Goal: Information Seeking & Learning: Check status

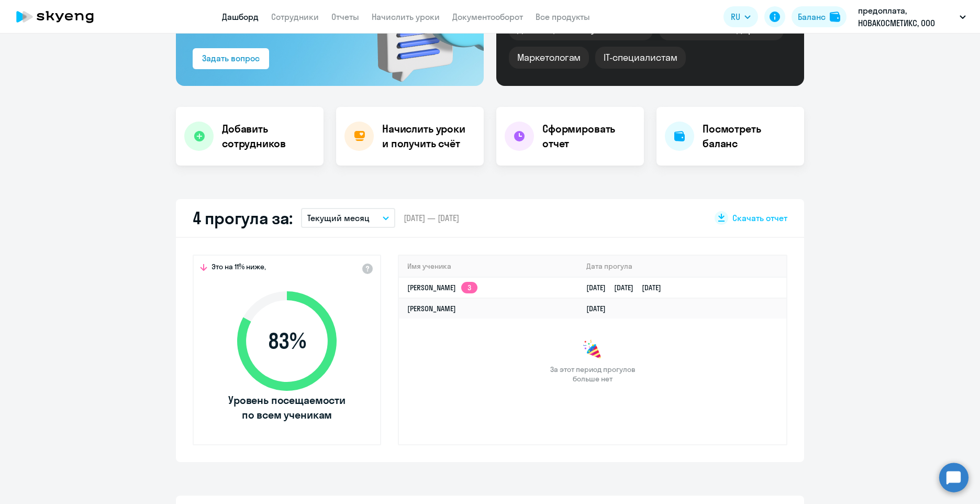
scroll to position [262, 0]
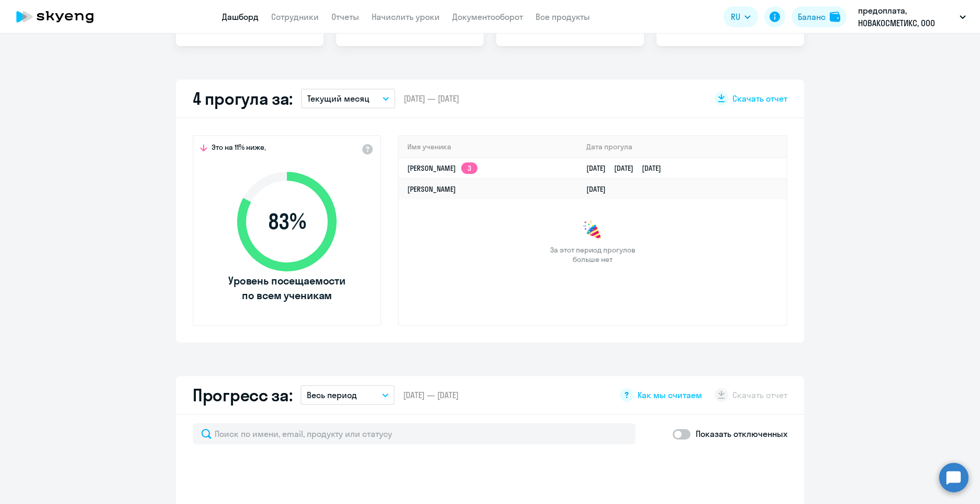
select select "30"
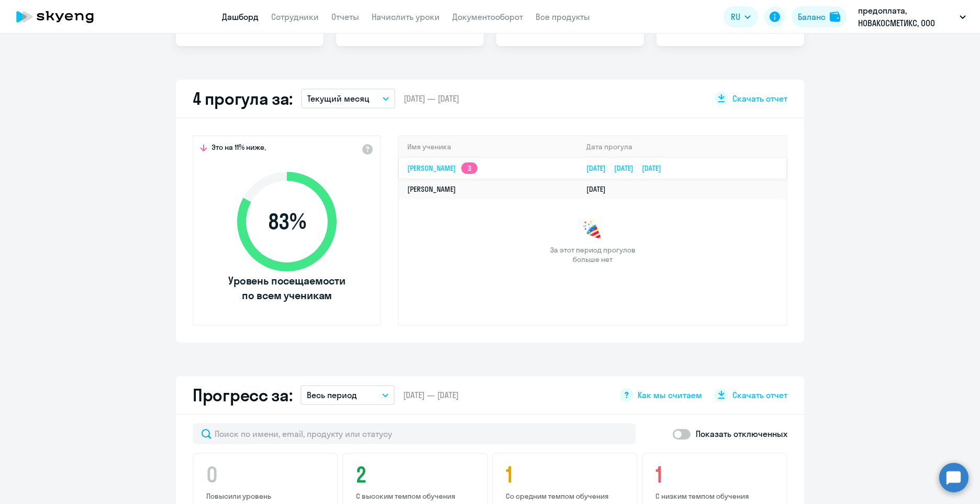
click at [503, 172] on td "[PERSON_NAME] 3" at bounding box center [488, 168] width 179 height 21
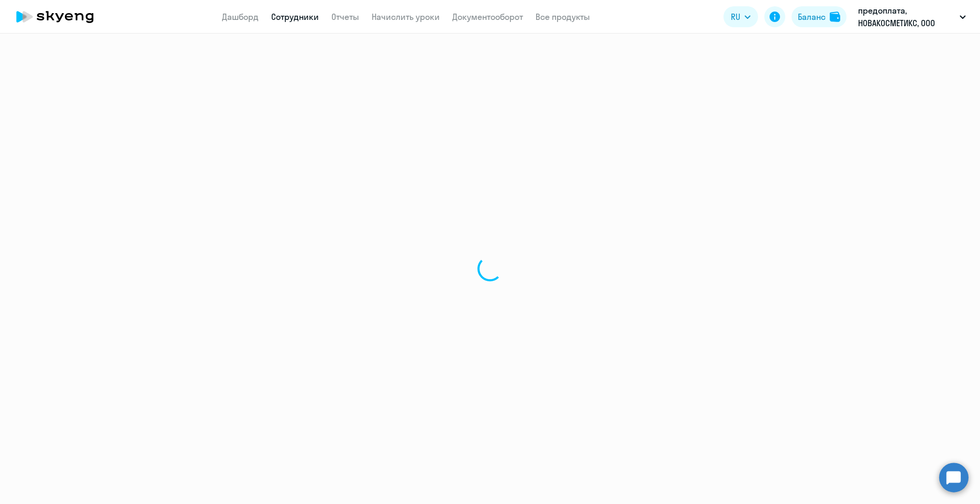
select select "english"
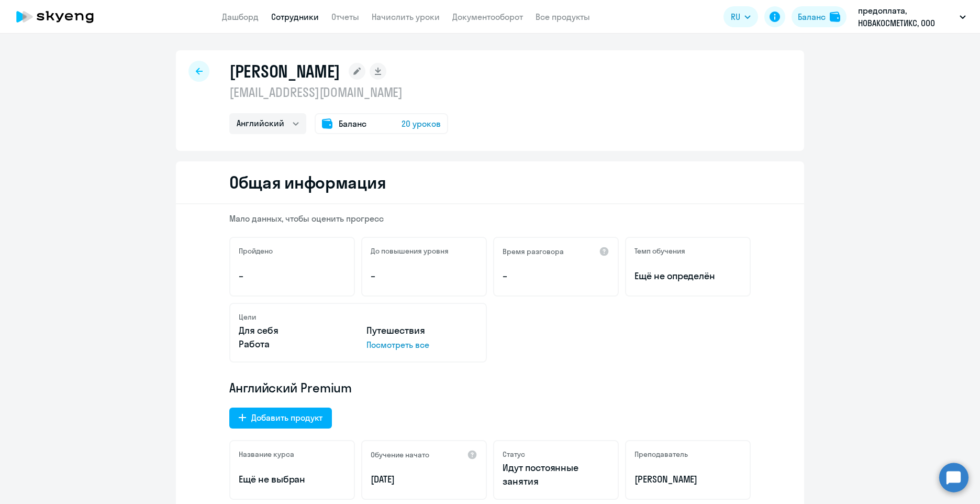
click at [384, 341] on p "Посмотреть все" at bounding box center [422, 344] width 111 height 13
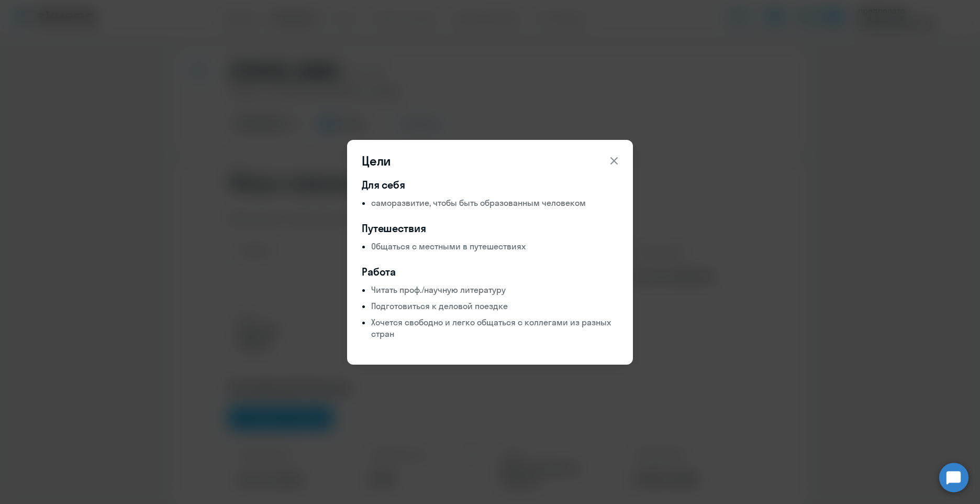
click at [616, 167] on icon at bounding box center [614, 160] width 13 height 13
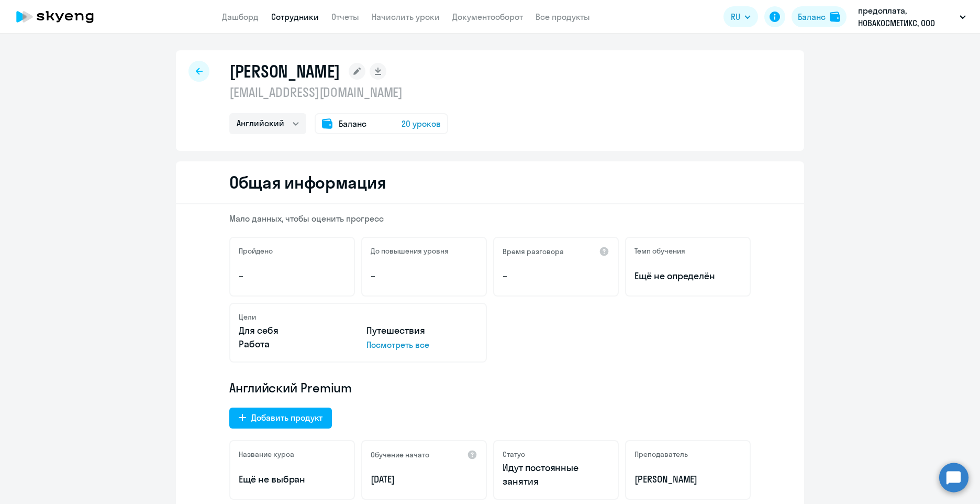
click at [196, 75] on div at bounding box center [199, 71] width 21 height 21
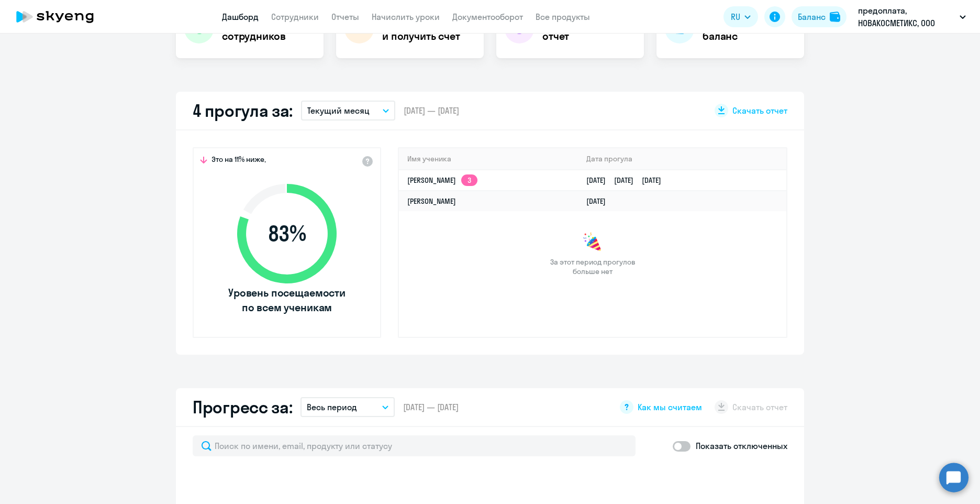
select select "30"
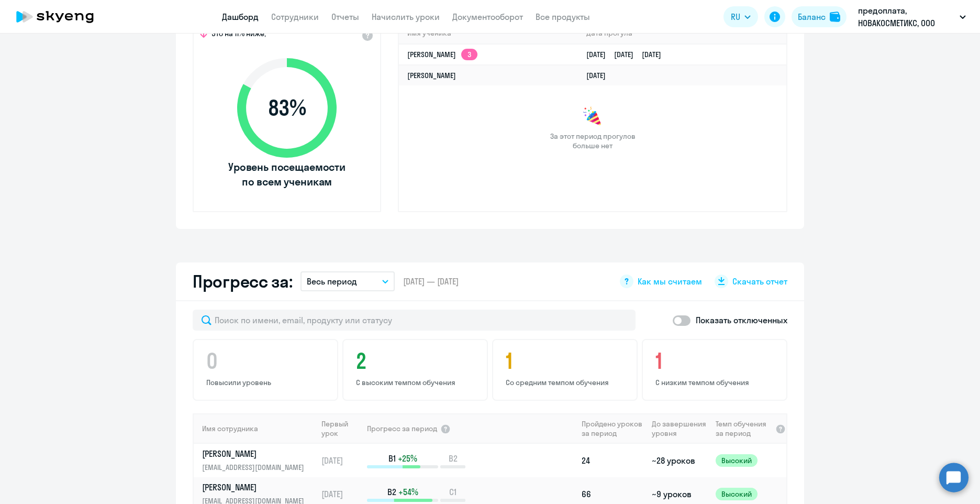
scroll to position [262, 0]
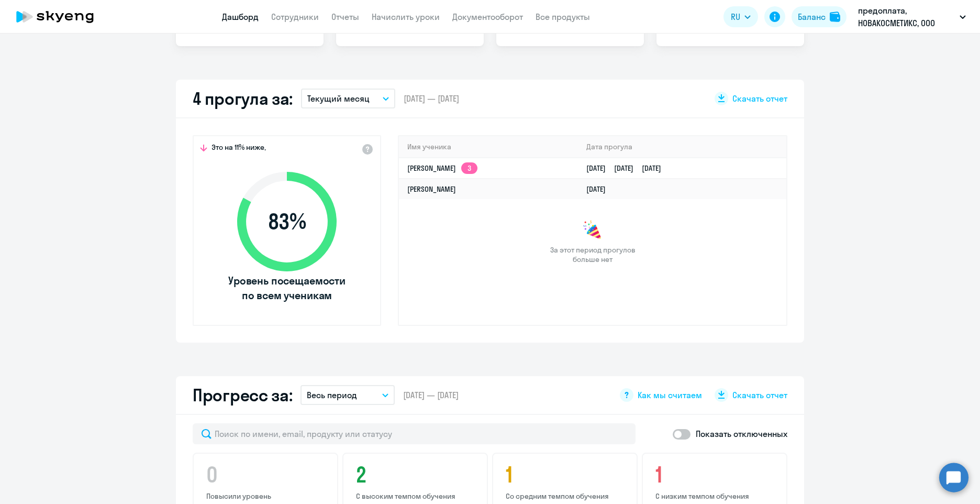
click at [876, 194] on app-truancy-attendance-dashboard "4 прогула за: Текущий месяц – [DATE] — [DATE] Скачать отчет Это на 11% ниже, 83…" at bounding box center [490, 211] width 980 height 263
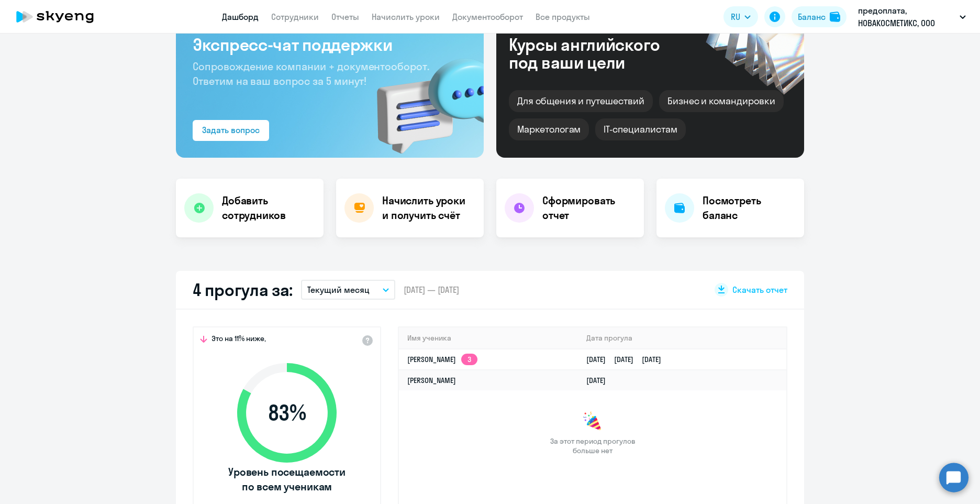
scroll to position [0, 0]
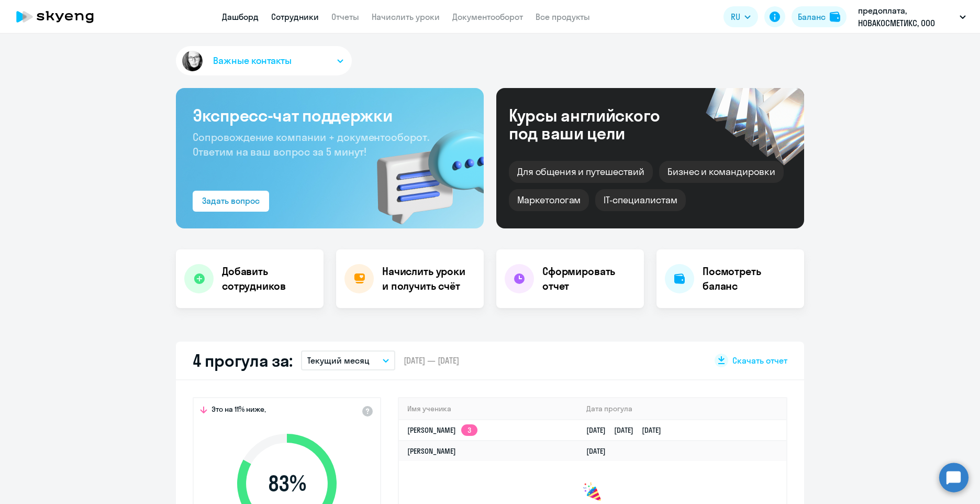
click at [292, 13] on link "Сотрудники" at bounding box center [295, 17] width 48 height 10
select select "30"
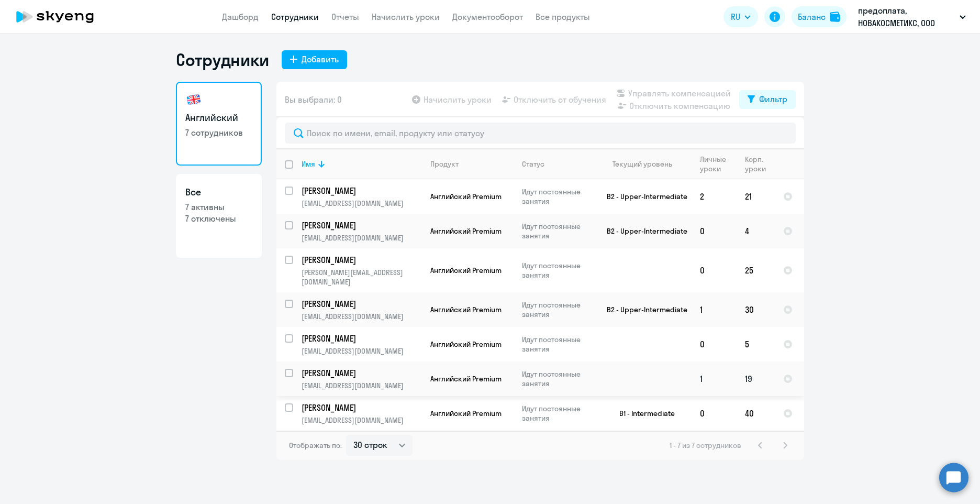
click at [621, 364] on td at bounding box center [642, 378] width 97 height 35
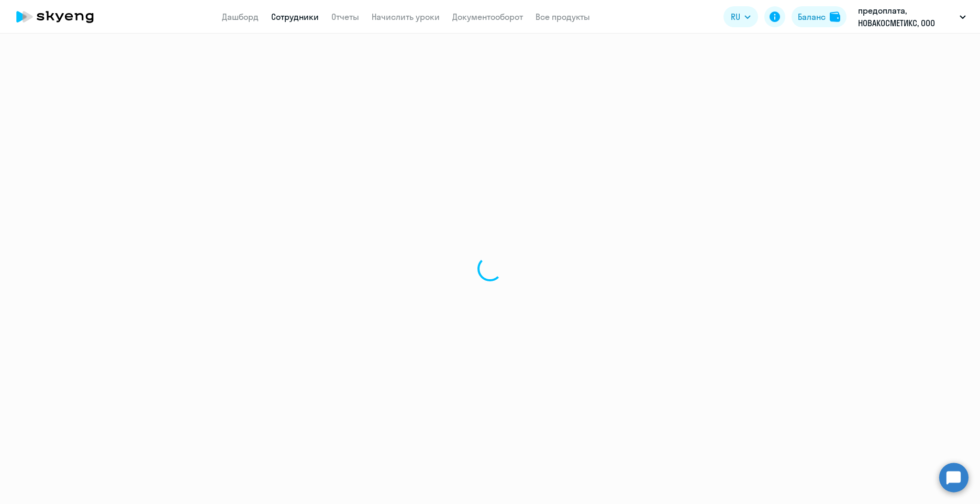
select select "english"
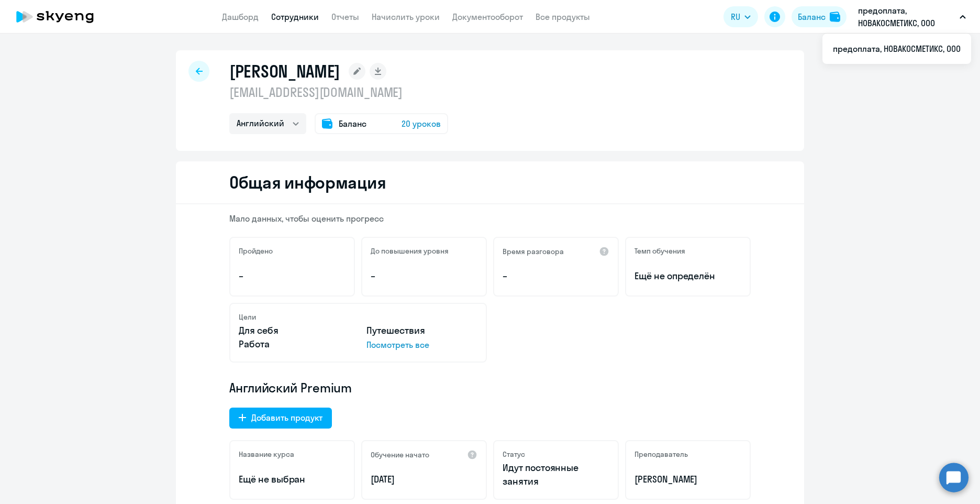
click at [909, 25] on p "предоплата, НОВАКОСМЕТИКС, ООО" at bounding box center [906, 16] width 97 height 25
click at [946, 28] on p "предоплата, НОВАКОСМЕТИКС, ООО" at bounding box center [906, 16] width 97 height 25
click at [38, 19] on icon at bounding box center [40, 16] width 7 height 7
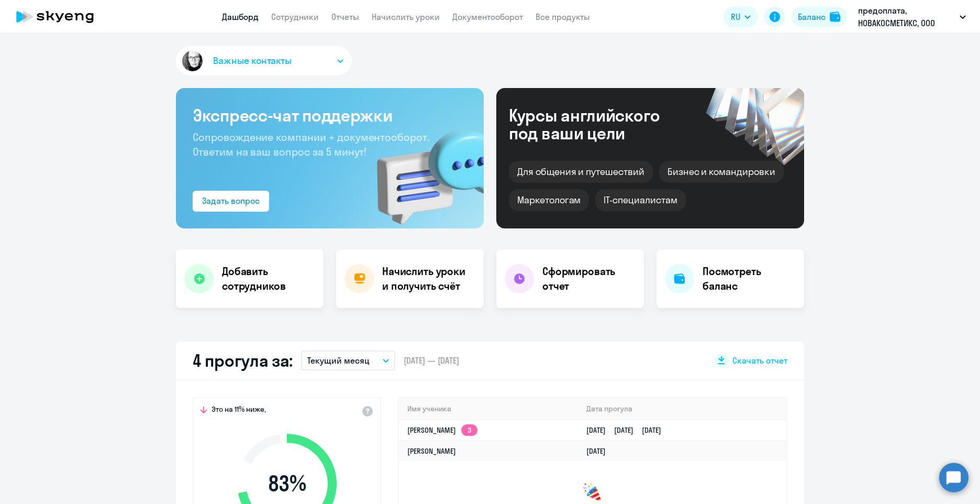
select select "30"
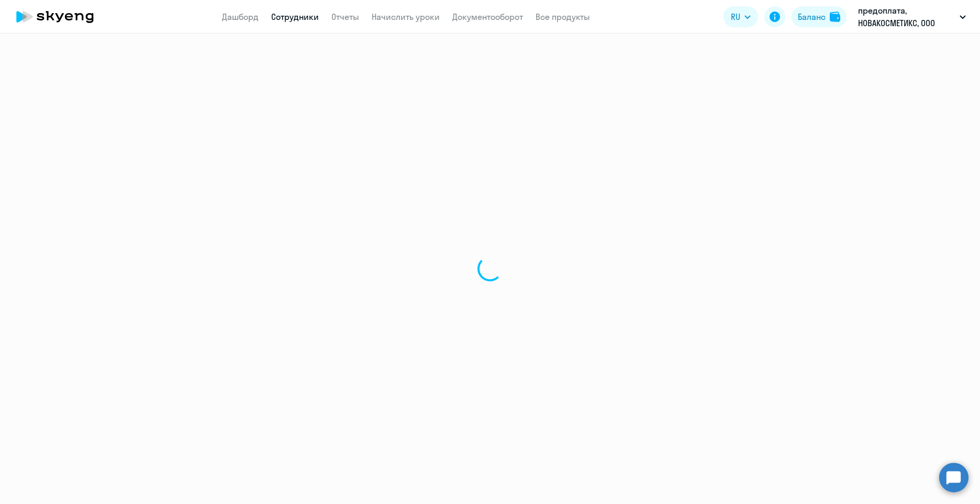
select select "english"
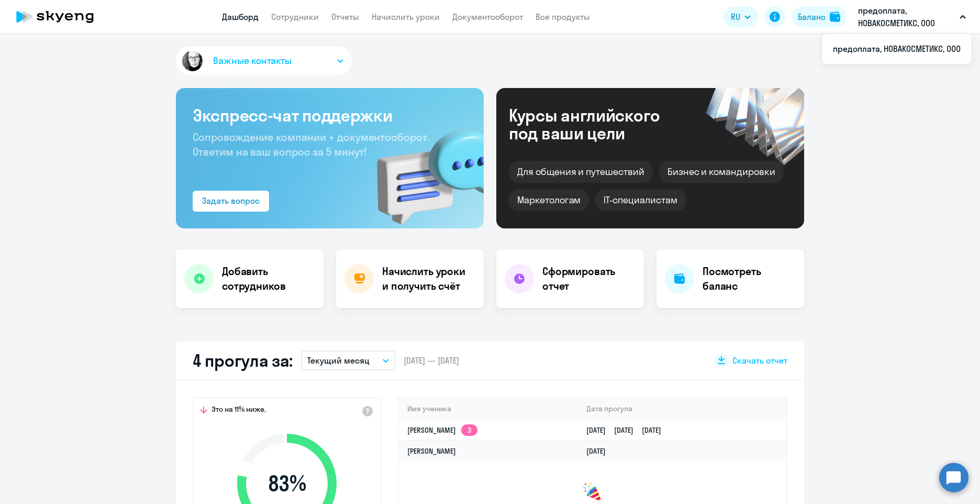
select select "30"
